Goal: Check status: Check status

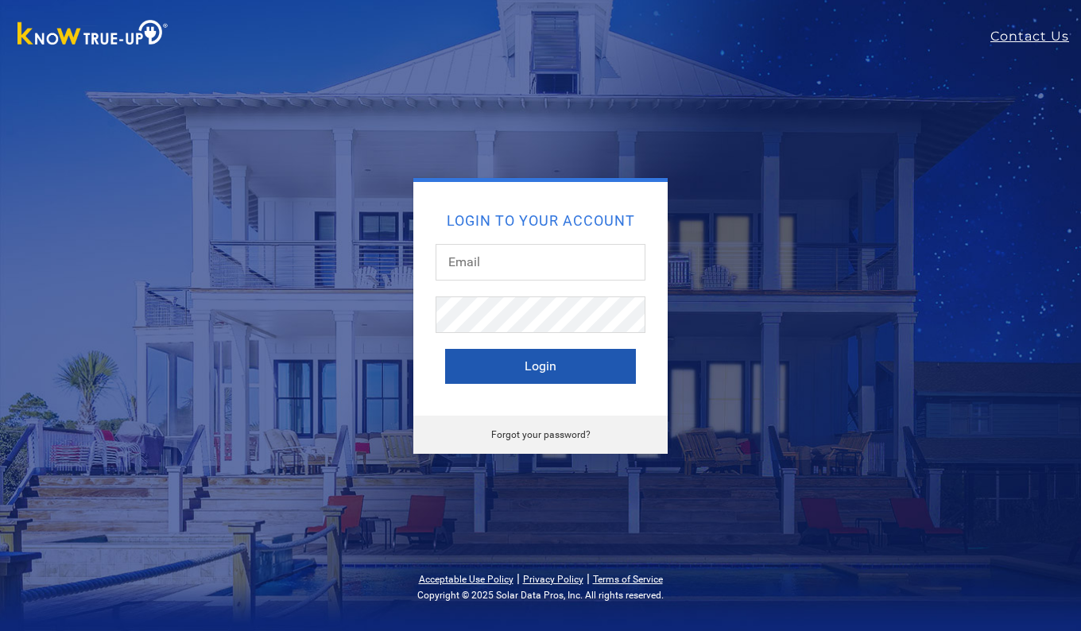
type input "[EMAIL_ADDRESS][DOMAIN_NAME]"
click at [522, 369] on button "Login" at bounding box center [540, 366] width 191 height 35
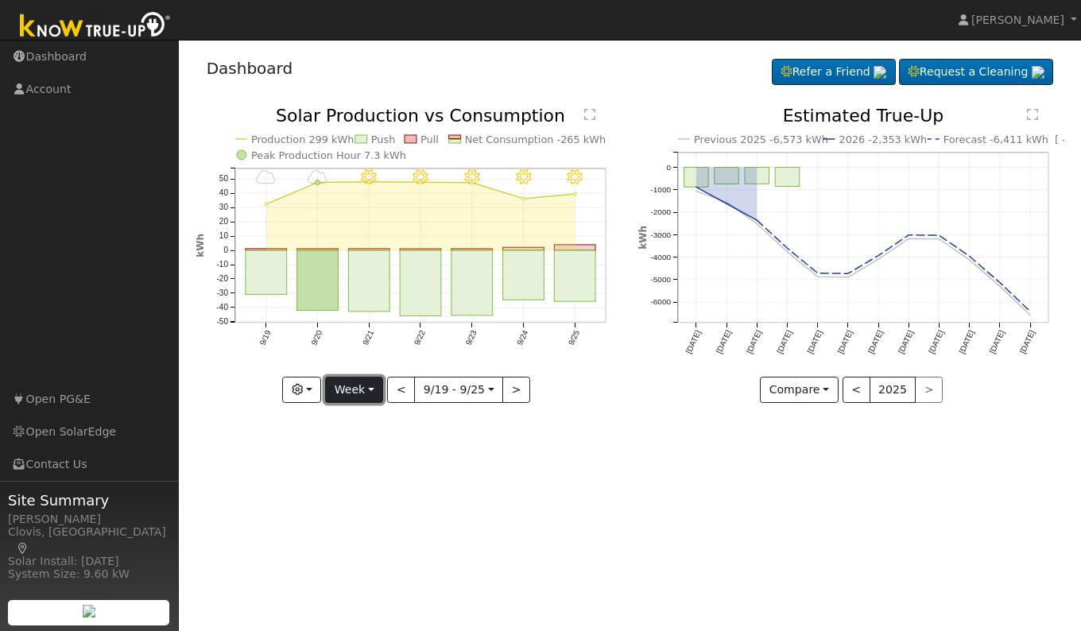
click at [365, 391] on button "Week" at bounding box center [354, 390] width 58 height 27
click at [358, 420] on link "Day" at bounding box center [381, 423] width 110 height 22
type input "[DATE]"
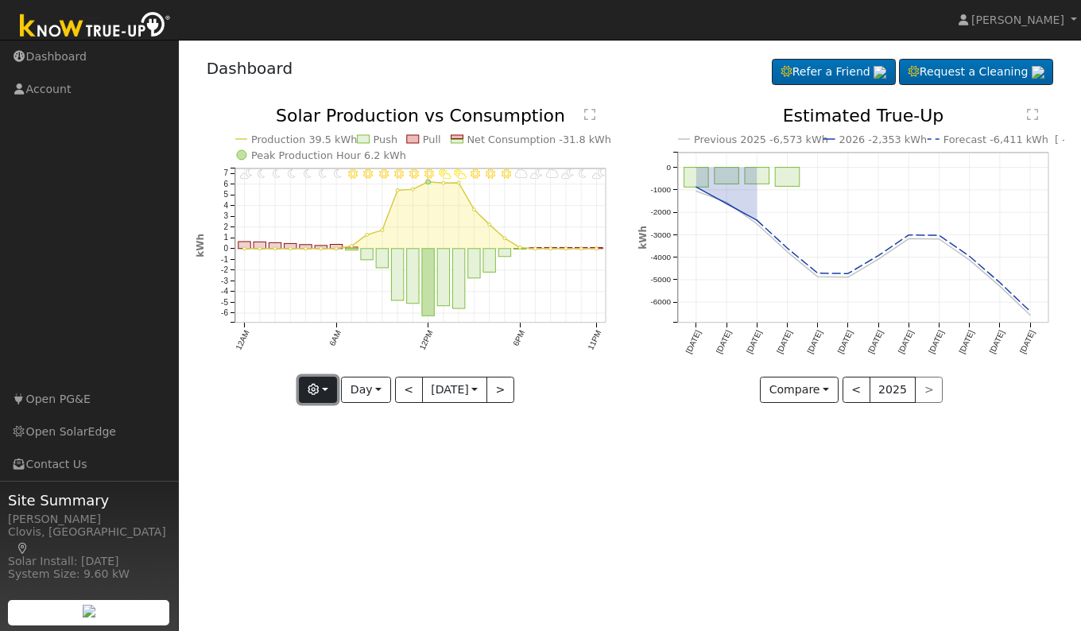
click at [319, 390] on button "button" at bounding box center [318, 390] width 39 height 27
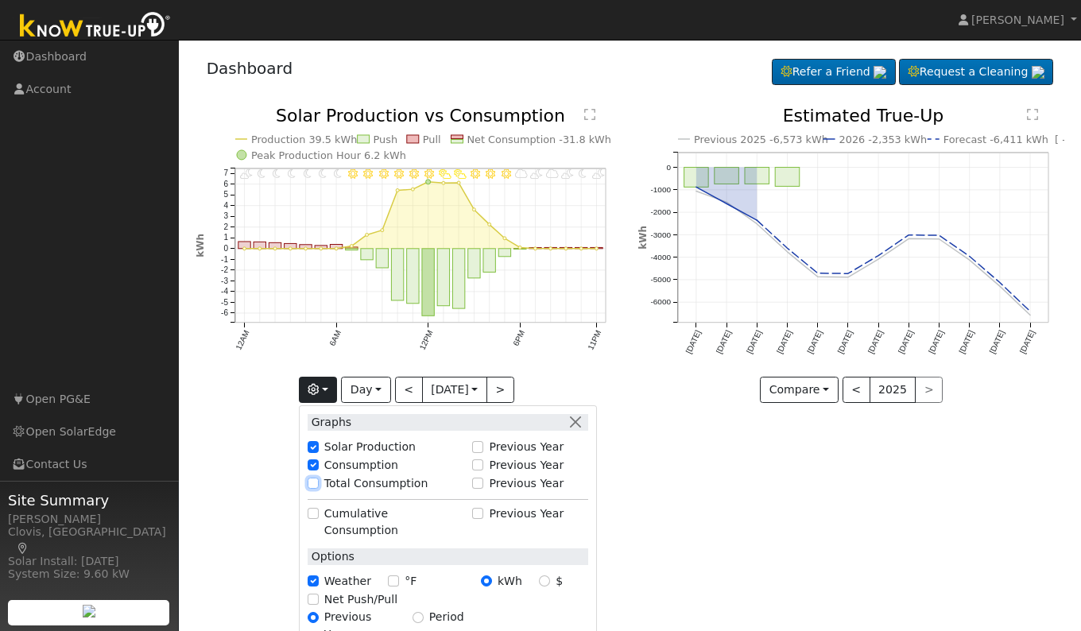
click at [310, 485] on input "Total Consumption" at bounding box center [313, 483] width 11 height 11
checkbox input "true"
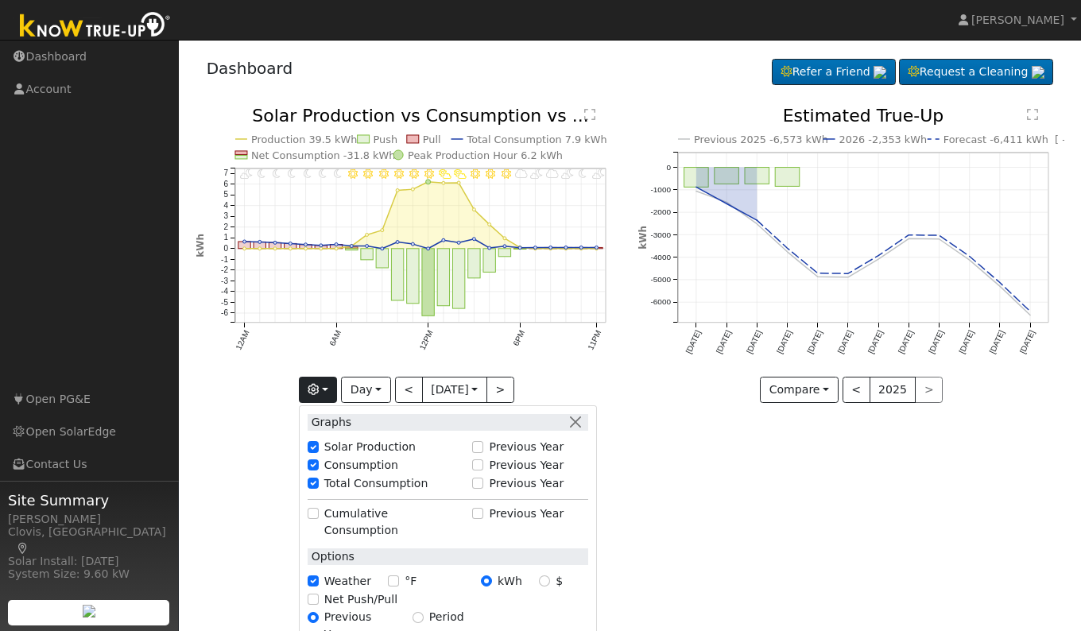
click at [689, 516] on div "User Profile First name Last name Email Email Notifications No Emails No Emails…" at bounding box center [630, 335] width 902 height 591
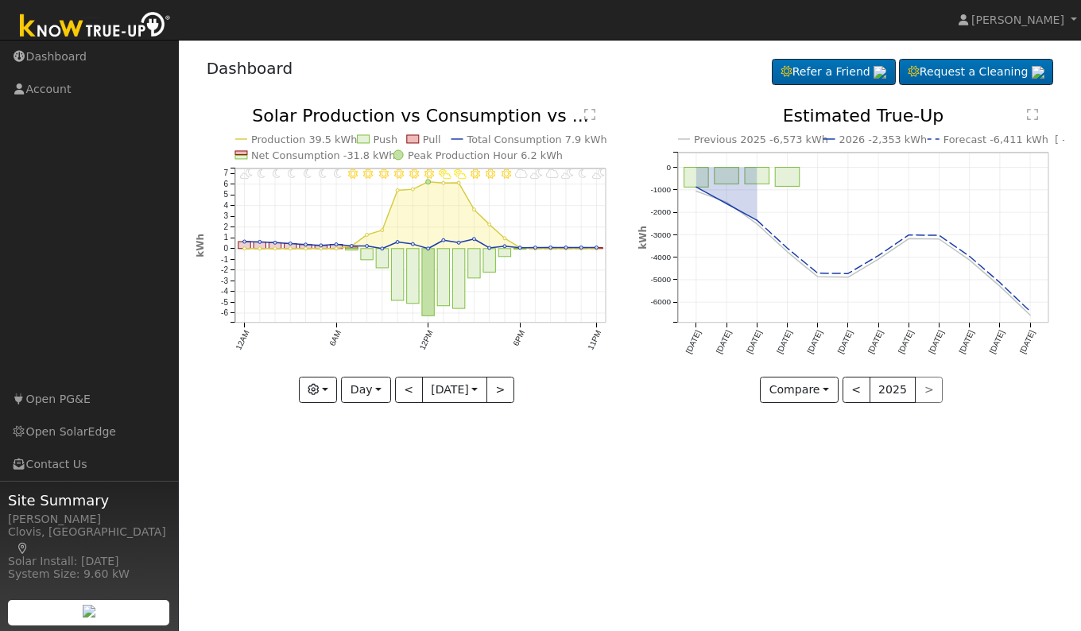
click at [590, 110] on text "" at bounding box center [589, 114] width 11 height 13
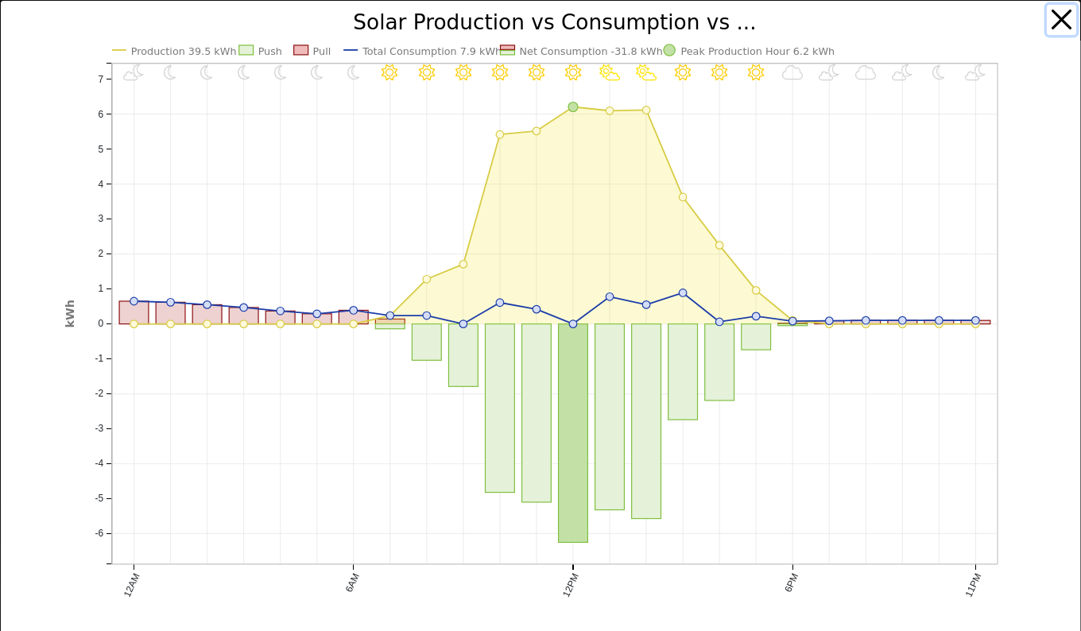
click at [1050, 18] on button "button" at bounding box center [1061, 20] width 30 height 30
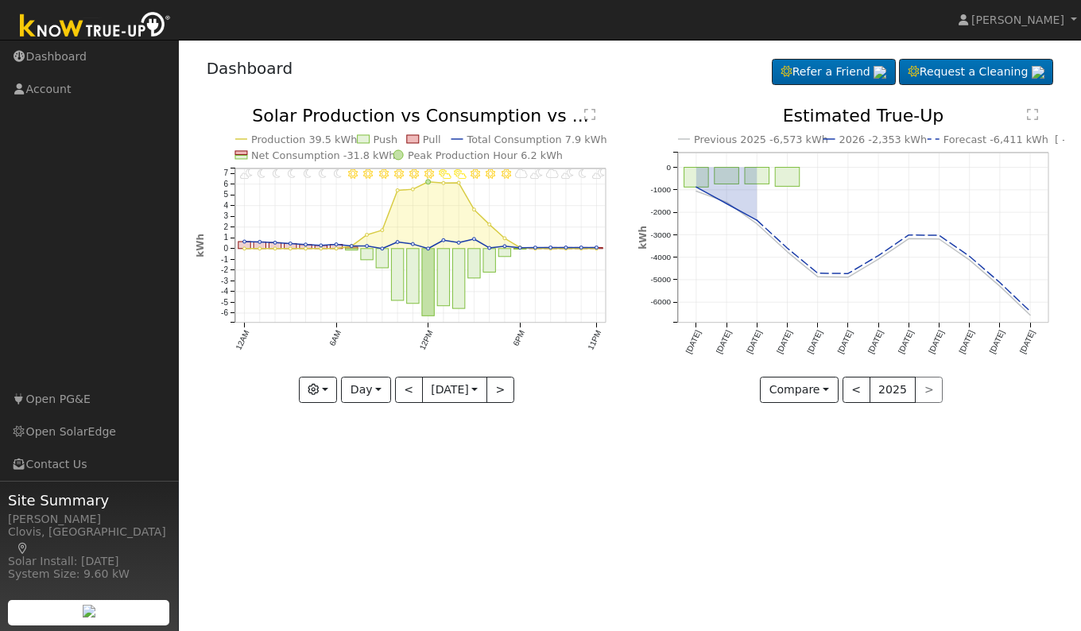
click at [730, 559] on div "User Profile First name Last name Email Email Notifications No Emails No Emails…" at bounding box center [630, 335] width 902 height 591
click at [507, 391] on button ">" at bounding box center [500, 390] width 28 height 27
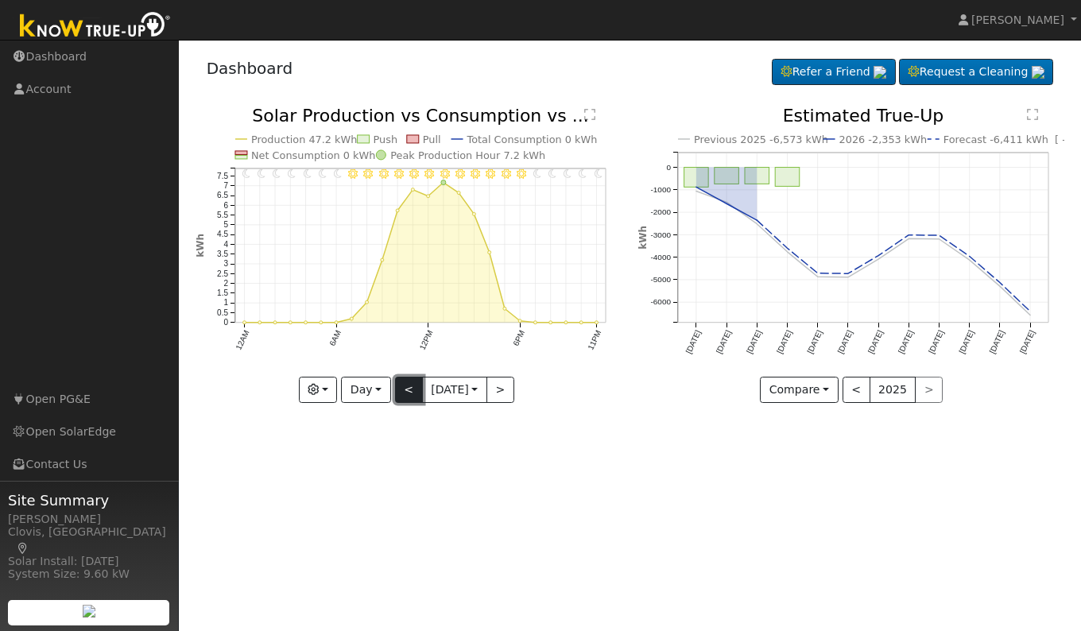
click at [404, 390] on button "<" at bounding box center [409, 390] width 28 height 27
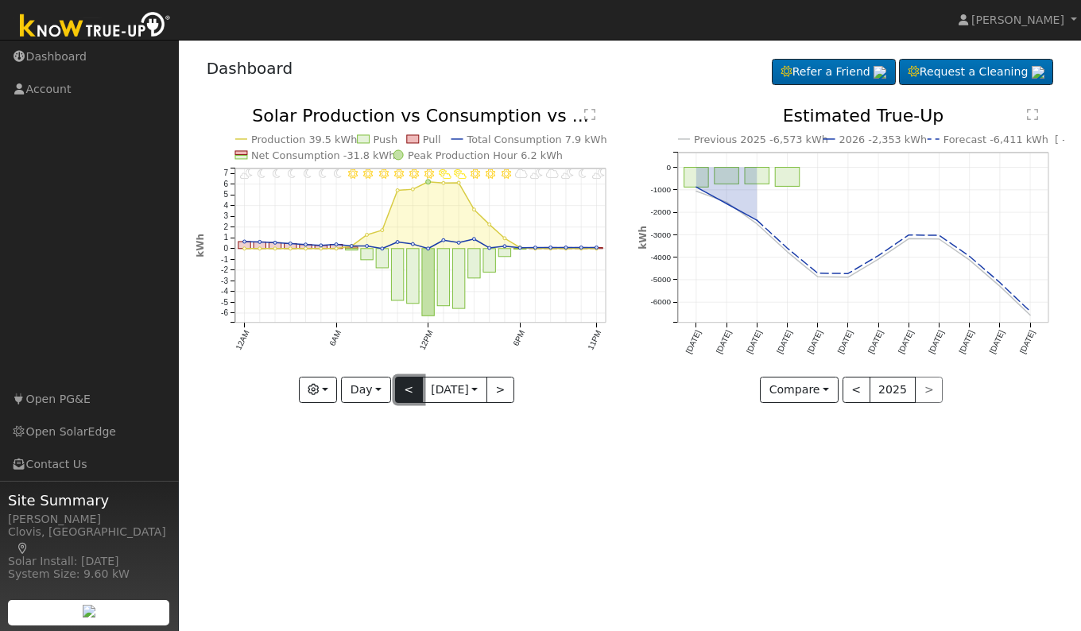
click at [404, 390] on button "<" at bounding box center [409, 390] width 28 height 27
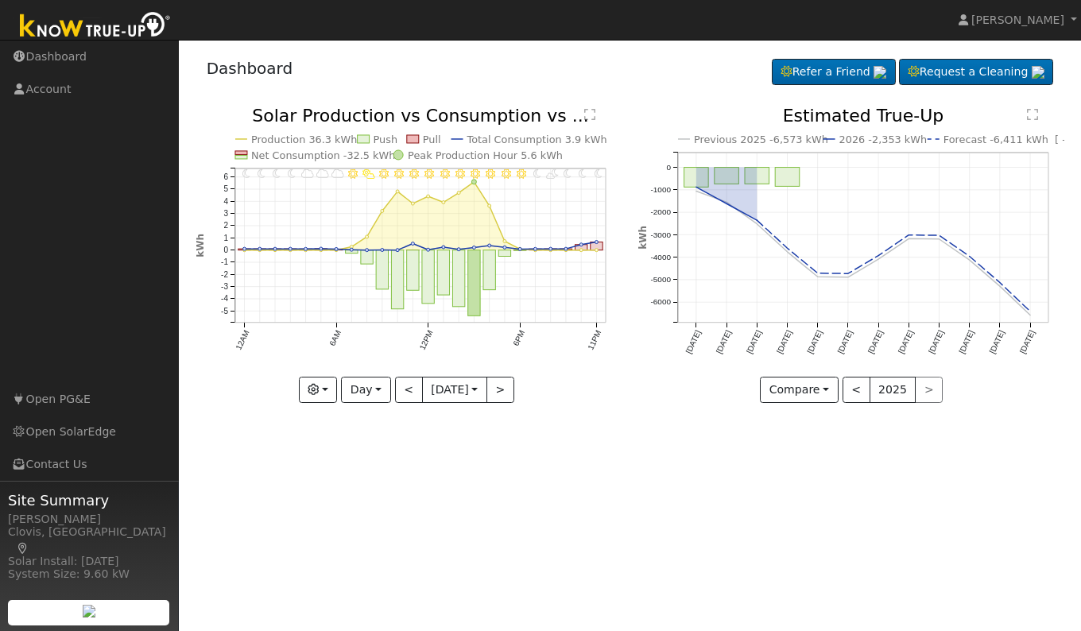
click at [523, 520] on div "User Profile First name Last name Email Email Notifications No Emails No Emails…" at bounding box center [630, 335] width 902 height 591
click at [404, 385] on button "<" at bounding box center [409, 390] width 28 height 27
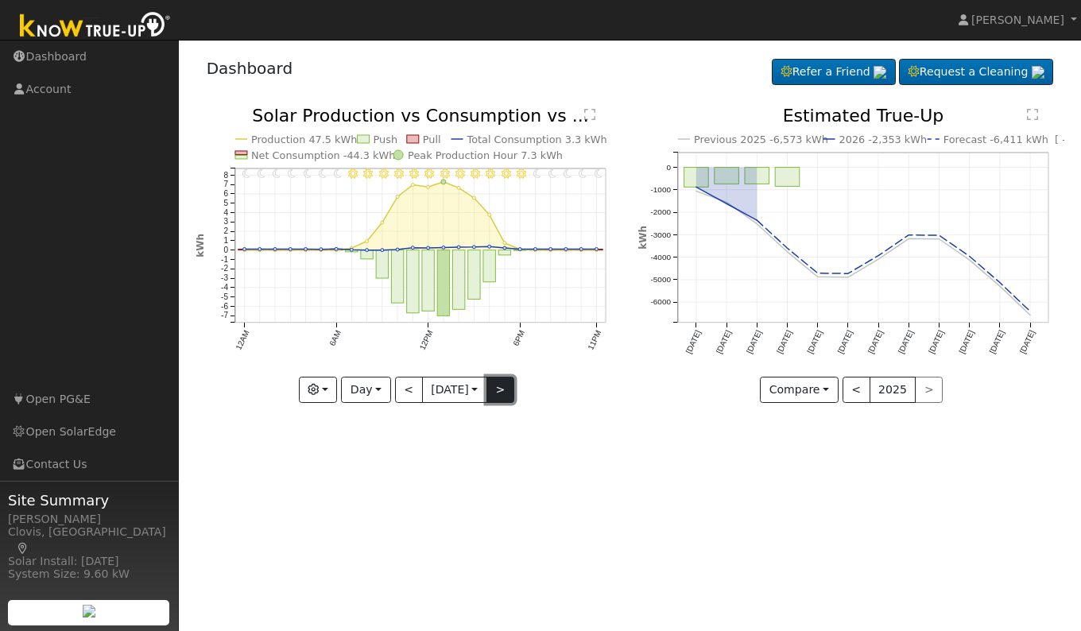
click at [499, 392] on button ">" at bounding box center [500, 390] width 28 height 27
click at [500, 390] on button ">" at bounding box center [500, 390] width 28 height 27
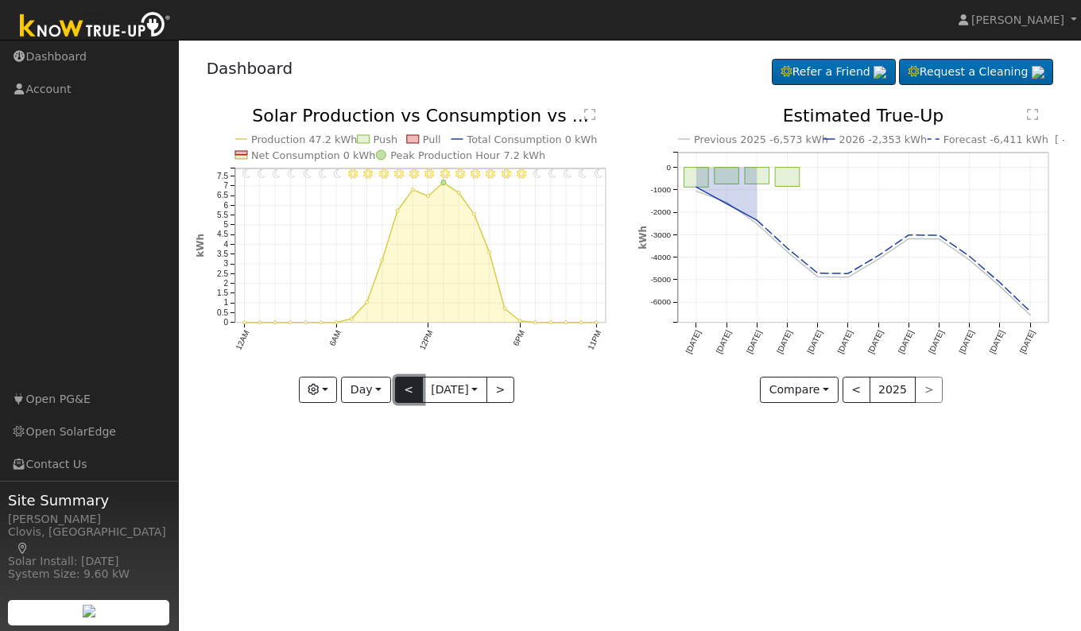
click at [402, 386] on button "<" at bounding box center [409, 390] width 28 height 27
type input "[DATE]"
